Goal: Transaction & Acquisition: Purchase product/service

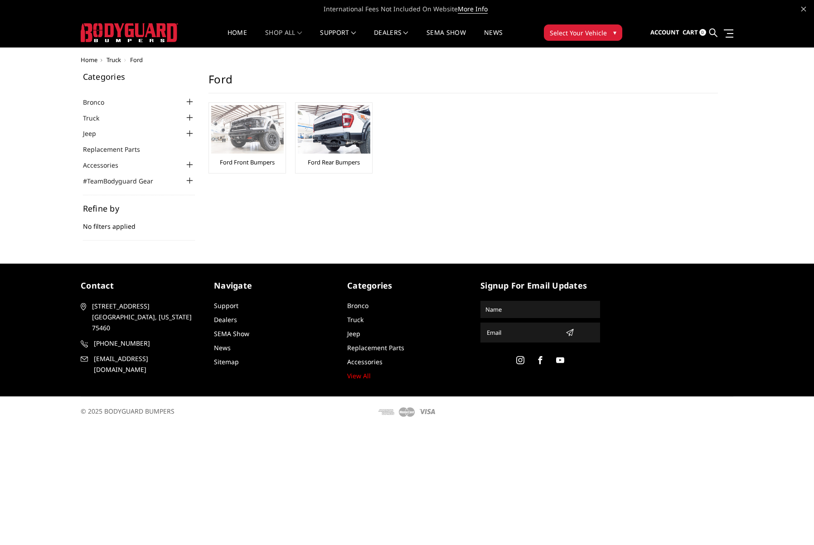
click at [262, 133] on img at bounding box center [247, 129] width 72 height 48
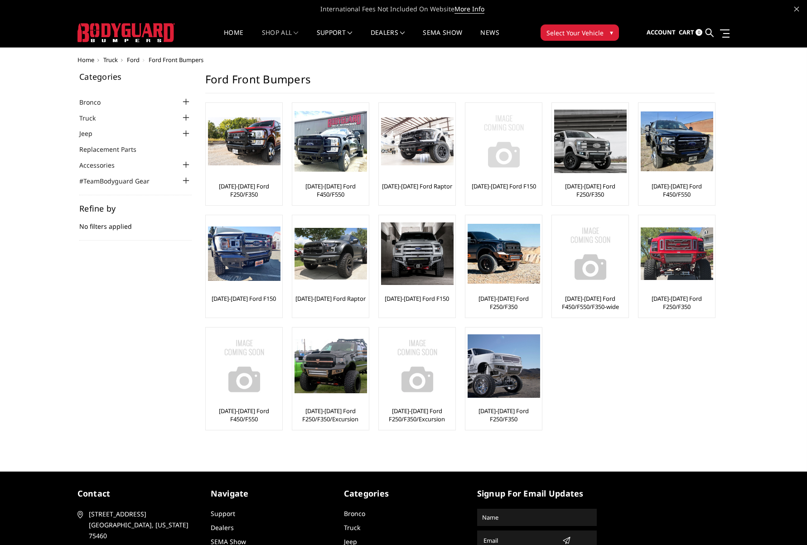
click at [511, 150] on img at bounding box center [503, 141] width 72 height 72
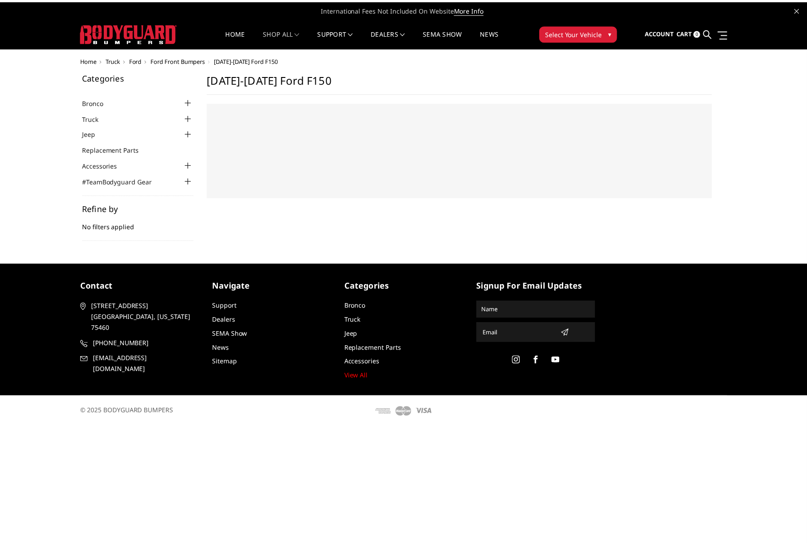
select select "US"
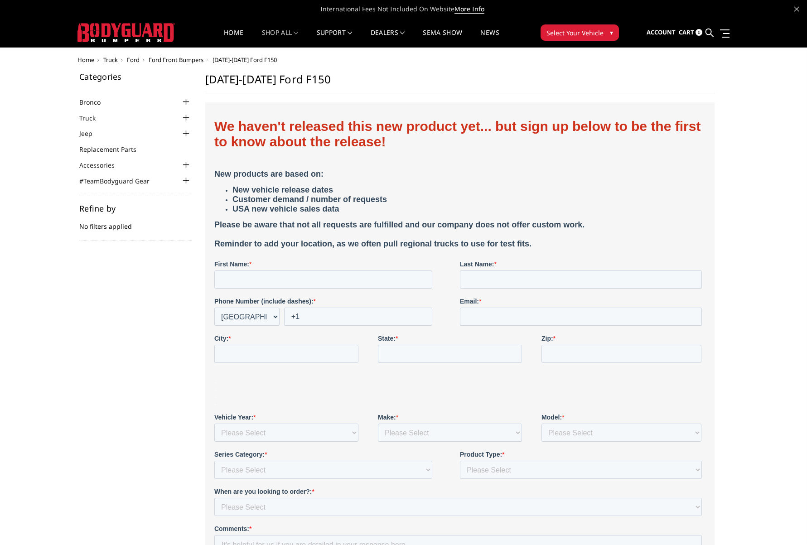
click at [187, 60] on span "Ford Front Bumpers" at bounding box center [176, 60] width 55 height 8
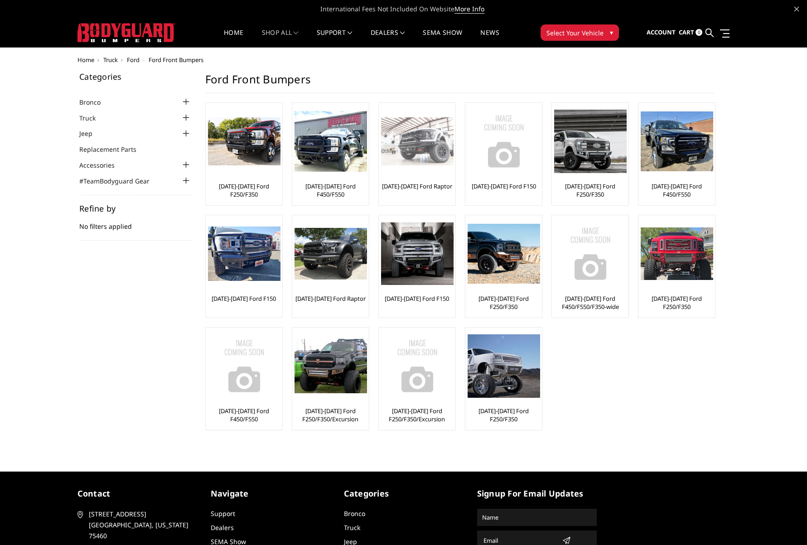
click at [428, 135] on img at bounding box center [417, 141] width 72 height 48
